Goal: Find specific page/section: Find specific page/section

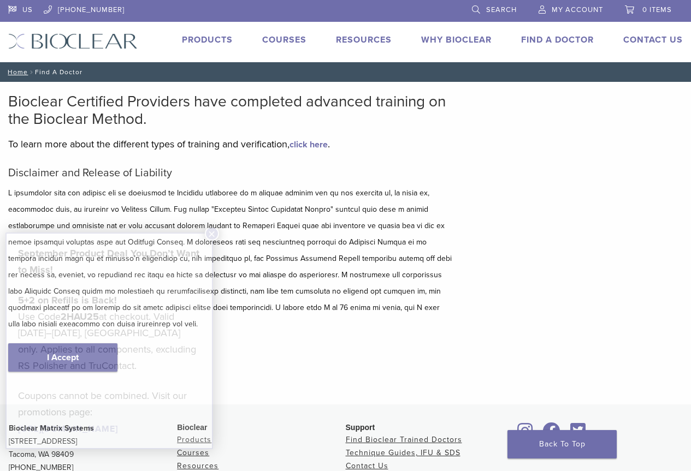
click at [80, 356] on p "5+2 on Refills is Back! Use Code 2HAU25 at checkout. Valid [DATE]–[DATE], [GEOG…" at bounding box center [109, 333] width 182 height 82
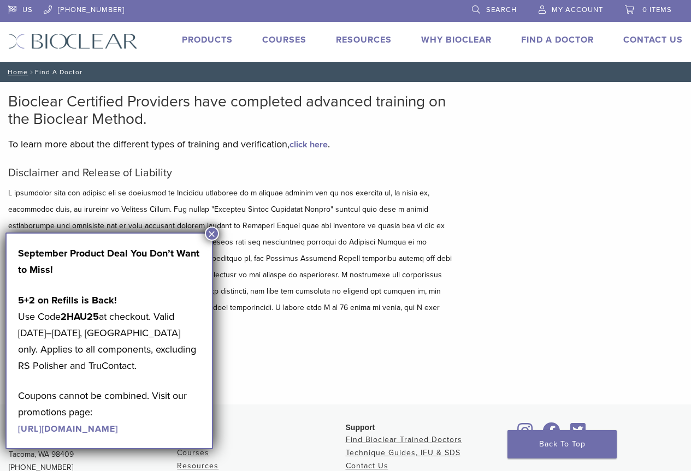
click at [211, 235] on button "×" at bounding box center [212, 234] width 14 height 14
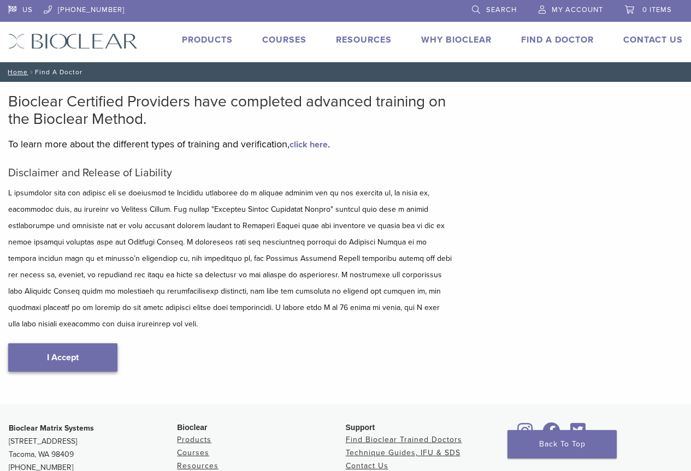
click at [76, 364] on link "I Accept" at bounding box center [62, 357] width 109 height 28
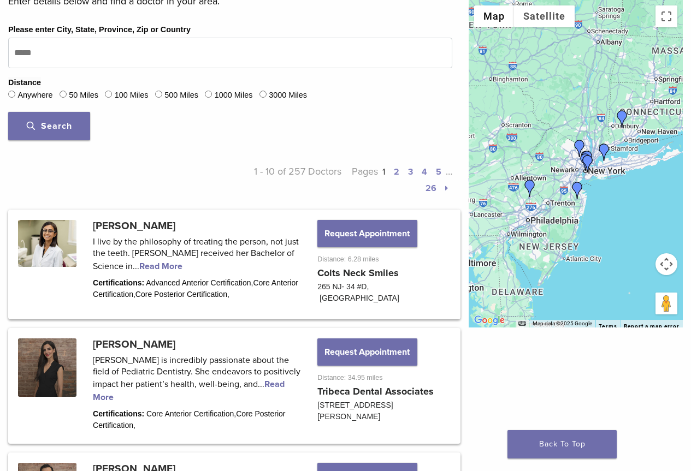
scroll to position [343, 0]
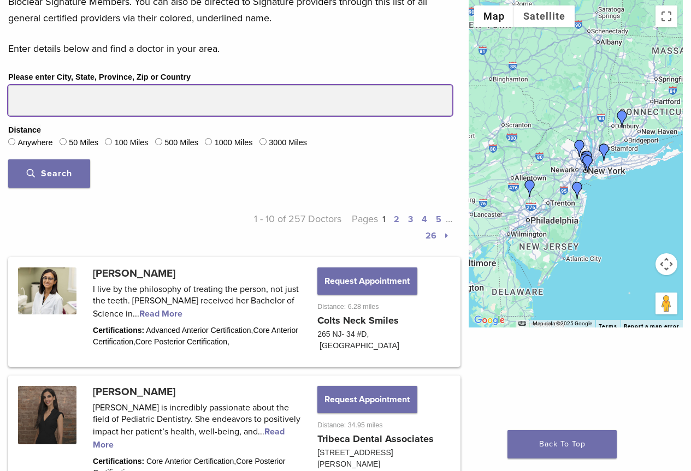
click at [187, 102] on input "Please enter City, State, Province, Zip or Country" at bounding box center [230, 100] width 444 height 31
type input "**********"
click at [8, 159] on button "Search" at bounding box center [49, 173] width 82 height 28
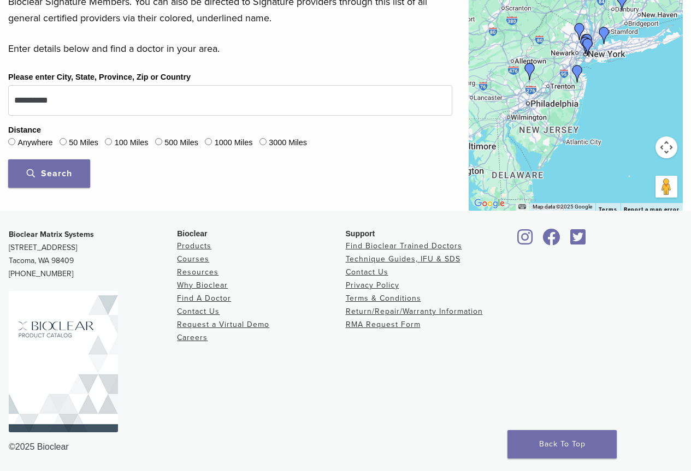
click at [80, 144] on label "50 Miles" at bounding box center [83, 143] width 29 height 12
click at [57, 168] on span "Search" at bounding box center [49, 173] width 45 height 11
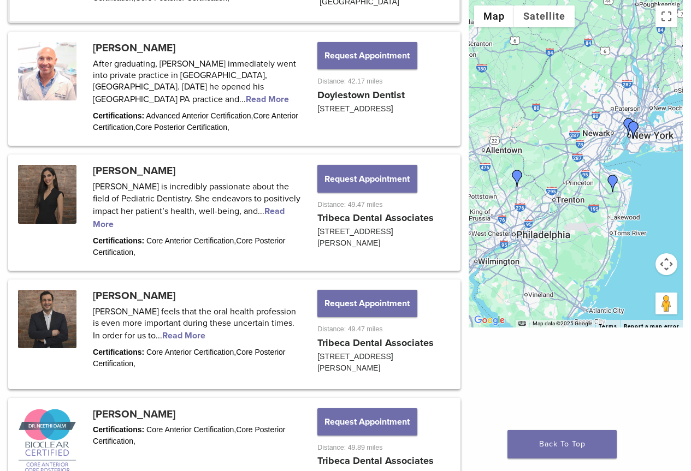
scroll to position [398, 0]
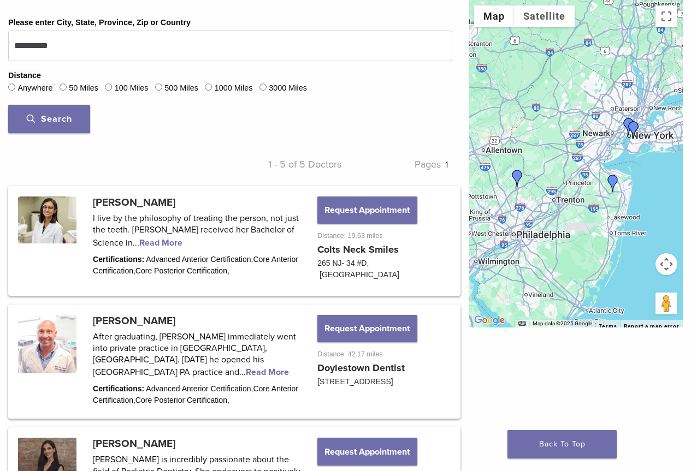
click at [21, 85] on label "Anywhere" at bounding box center [34, 88] width 35 height 12
click at [58, 124] on button "Search" at bounding box center [49, 119] width 82 height 28
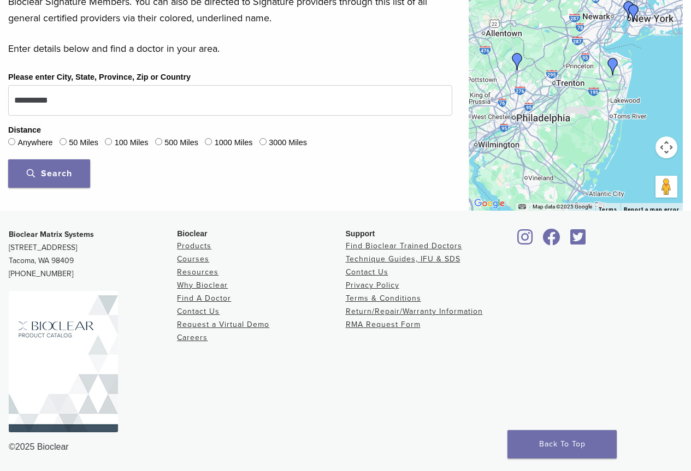
scroll to position [343, 0]
click at [76, 177] on button "Search" at bounding box center [49, 173] width 82 height 28
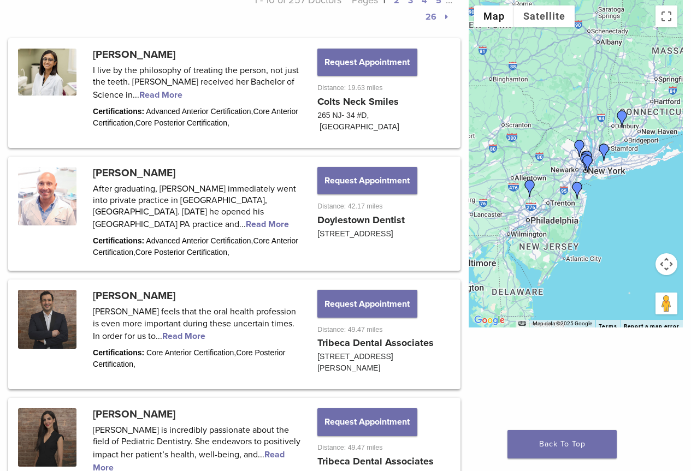
scroll to position [561, 0]
